Goal: Find specific page/section: Find specific page/section

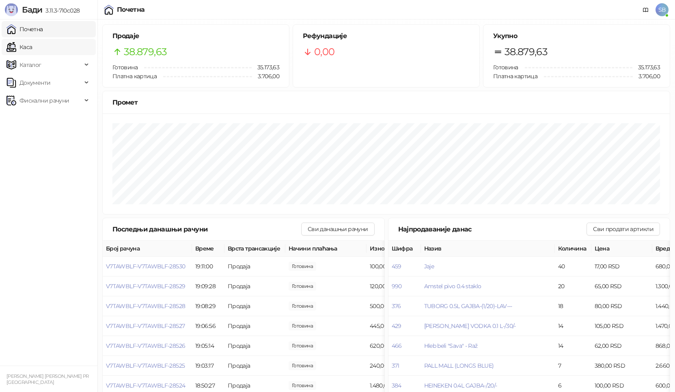
click at [32, 47] on link "Каса" at bounding box center [19, 47] width 26 height 16
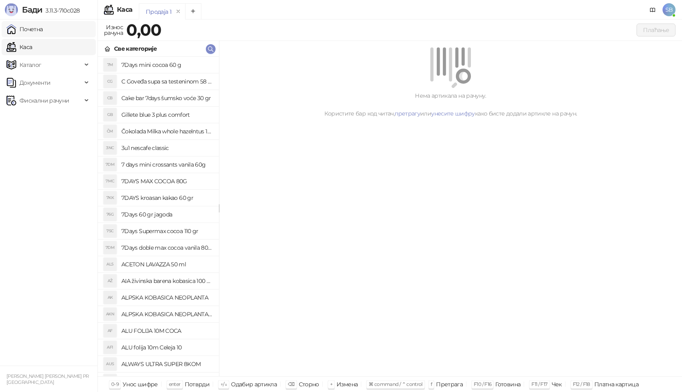
click at [32, 30] on link "Почетна" at bounding box center [24, 29] width 37 height 16
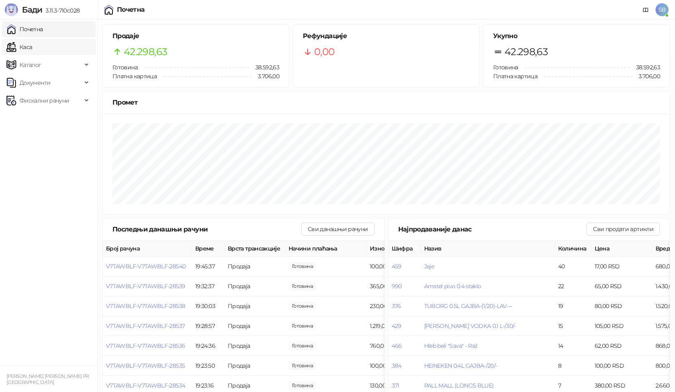
click at [32, 50] on link "Каса" at bounding box center [19, 47] width 26 height 16
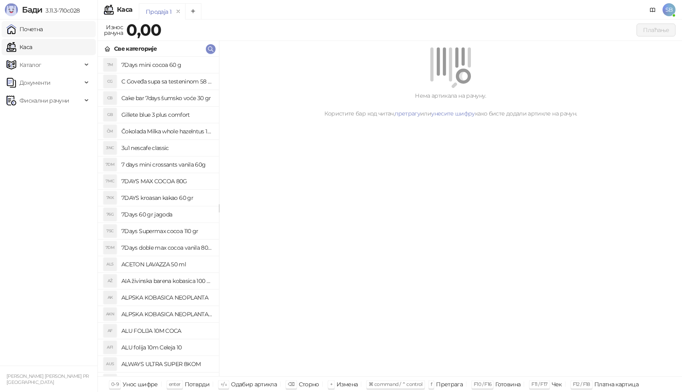
click at [35, 35] on link "Почетна" at bounding box center [24, 29] width 37 height 16
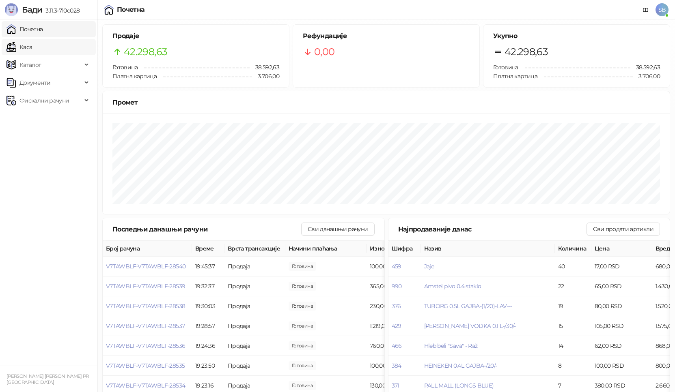
click at [32, 49] on link "Каса" at bounding box center [19, 47] width 26 height 16
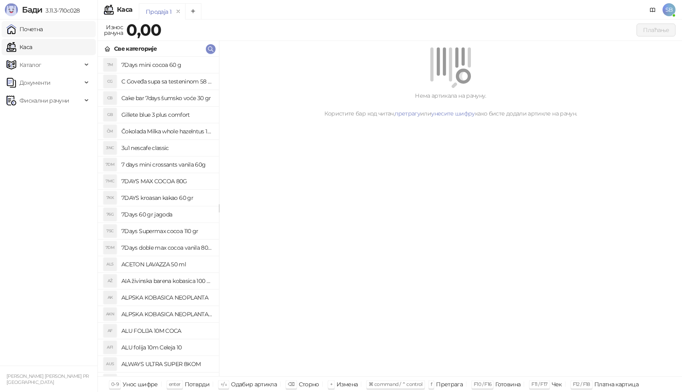
click at [27, 32] on link "Почетна" at bounding box center [24, 29] width 37 height 16
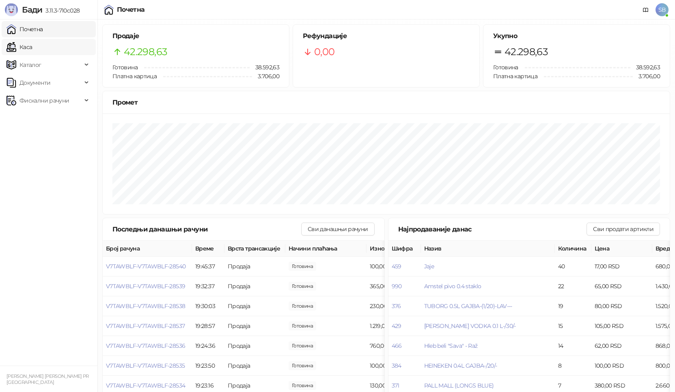
click at [32, 50] on link "Каса" at bounding box center [19, 47] width 26 height 16
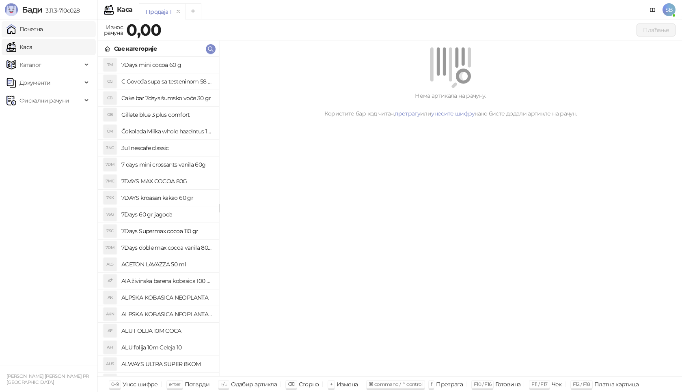
click at [34, 32] on link "Почетна" at bounding box center [24, 29] width 37 height 16
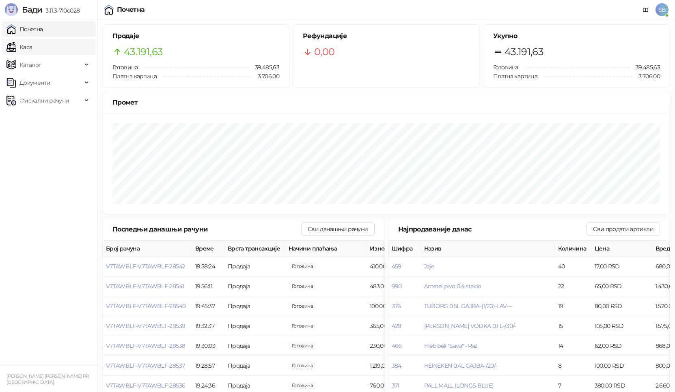
click at [32, 45] on link "Каса" at bounding box center [19, 47] width 26 height 16
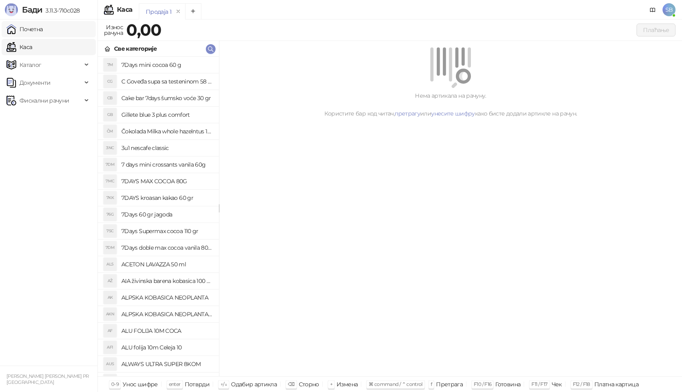
click at [33, 26] on link "Почетна" at bounding box center [24, 29] width 37 height 16
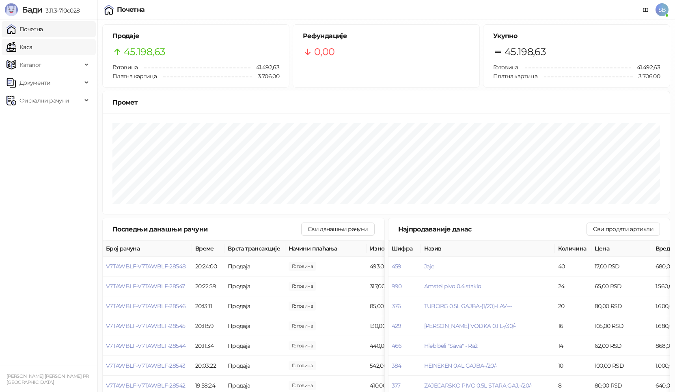
click at [31, 48] on link "Каса" at bounding box center [19, 47] width 26 height 16
click at [30, 48] on link "Каса" at bounding box center [19, 47] width 26 height 16
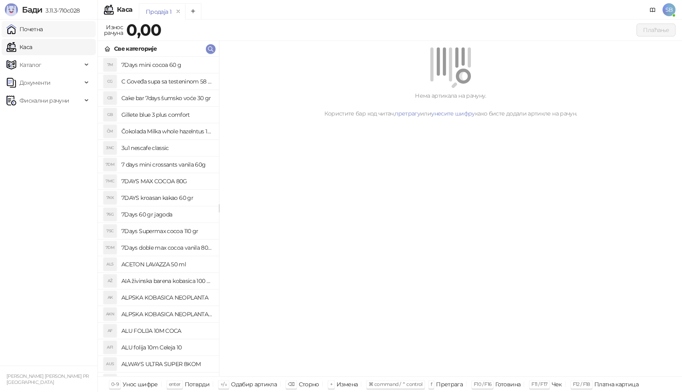
click at [29, 33] on link "Почетна" at bounding box center [24, 29] width 37 height 16
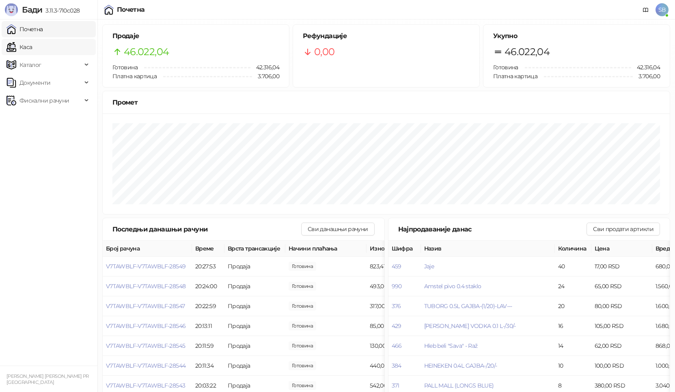
click at [22, 48] on link "Каса" at bounding box center [19, 47] width 26 height 16
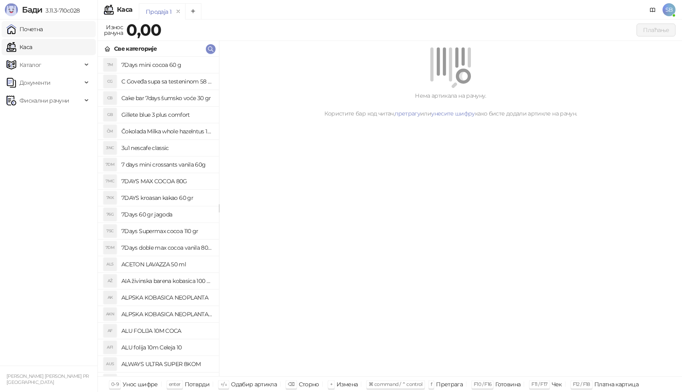
click at [34, 29] on link "Почетна" at bounding box center [24, 29] width 37 height 16
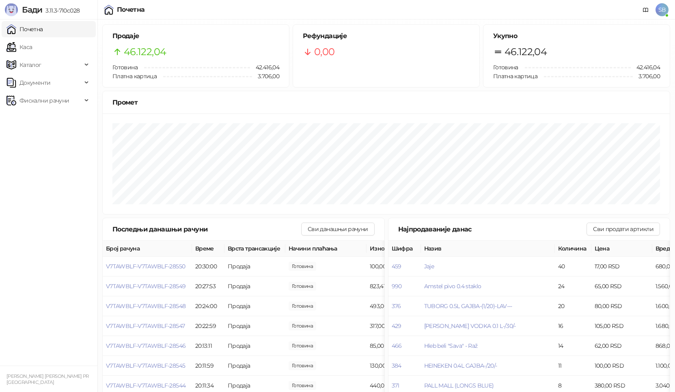
click at [51, 270] on ul "Почетна [PERSON_NAME] Документи Фискални рачуни" at bounding box center [48, 192] width 97 height 347
click at [26, 47] on link "Каса" at bounding box center [19, 47] width 26 height 16
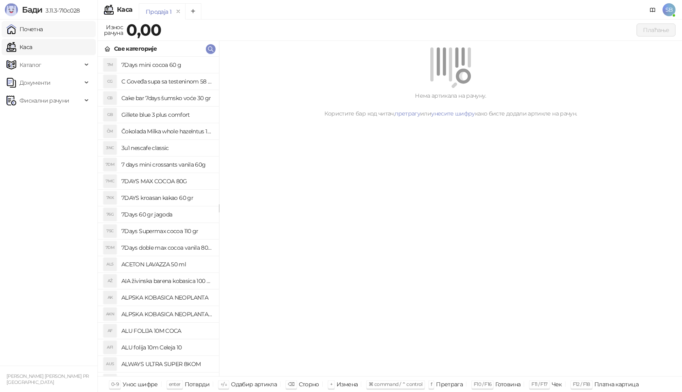
click at [29, 31] on link "Почетна" at bounding box center [24, 29] width 37 height 16
